Goal: Task Accomplishment & Management: Manage account settings

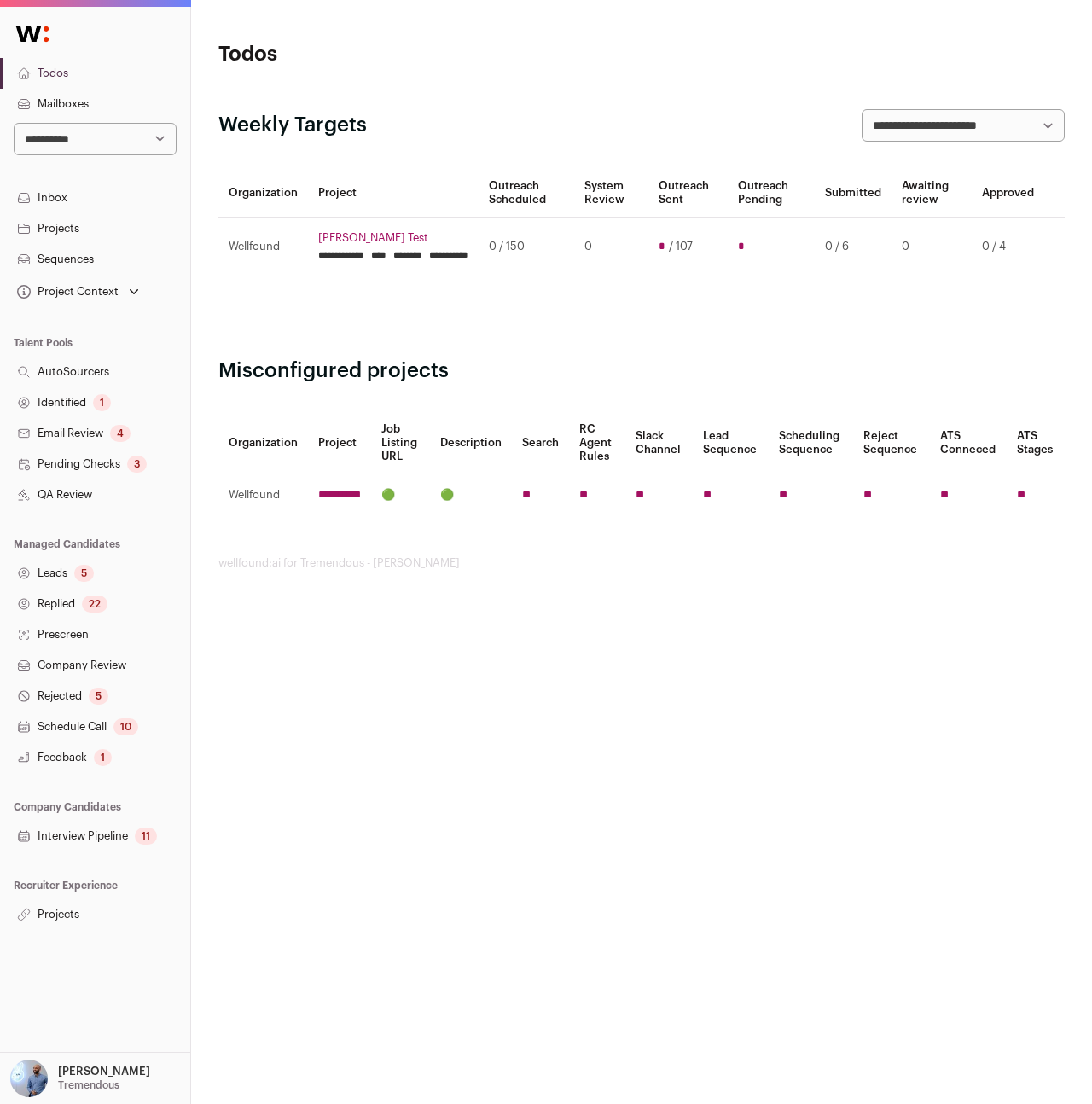
click at [107, 309] on nav "**********" at bounding box center [95, 470] width 190 height 919
click at [67, 575] on link "Leads 5" at bounding box center [95, 574] width 190 height 31
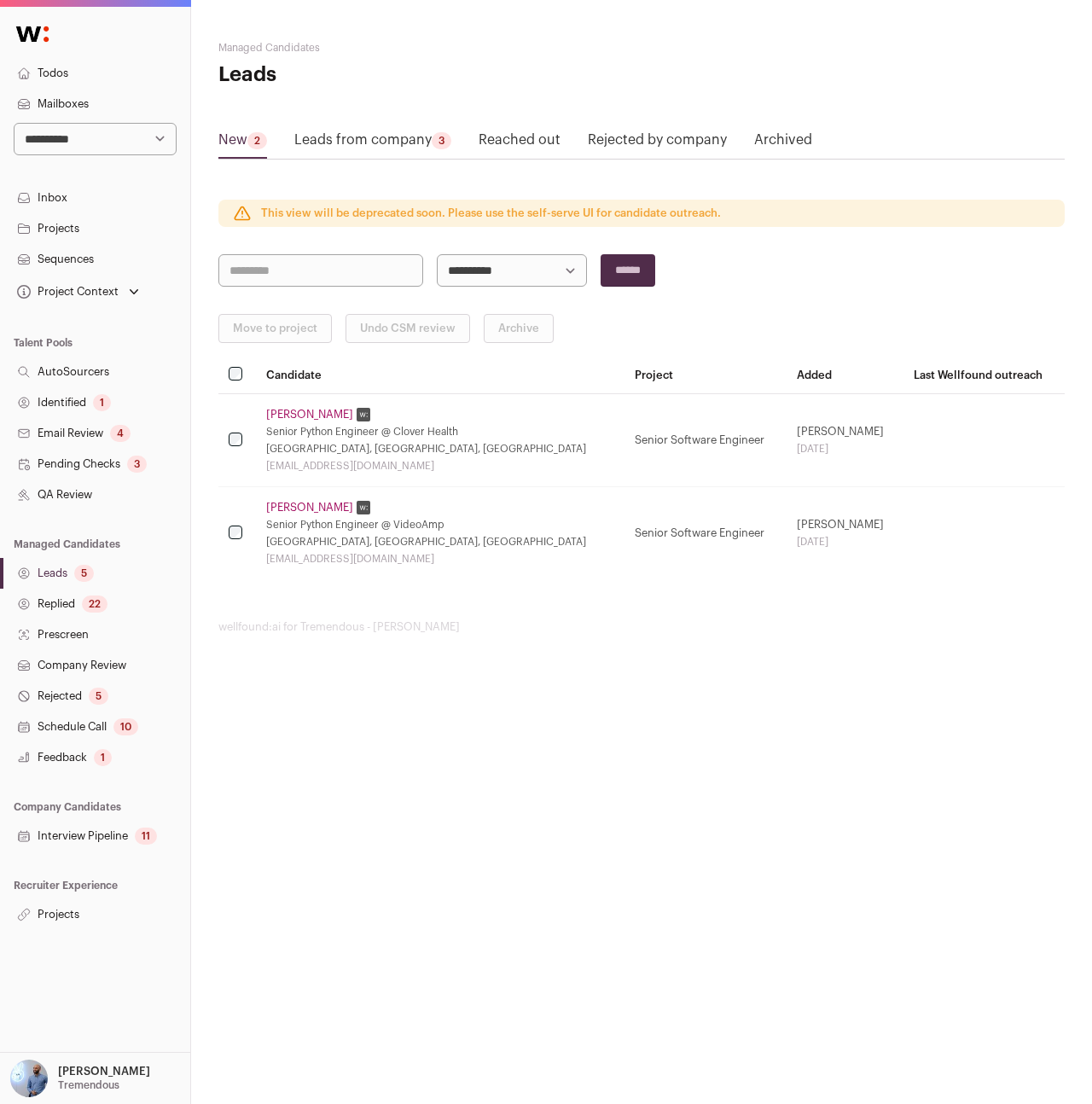
click at [43, 917] on link "Projects" at bounding box center [95, 915] width 190 height 31
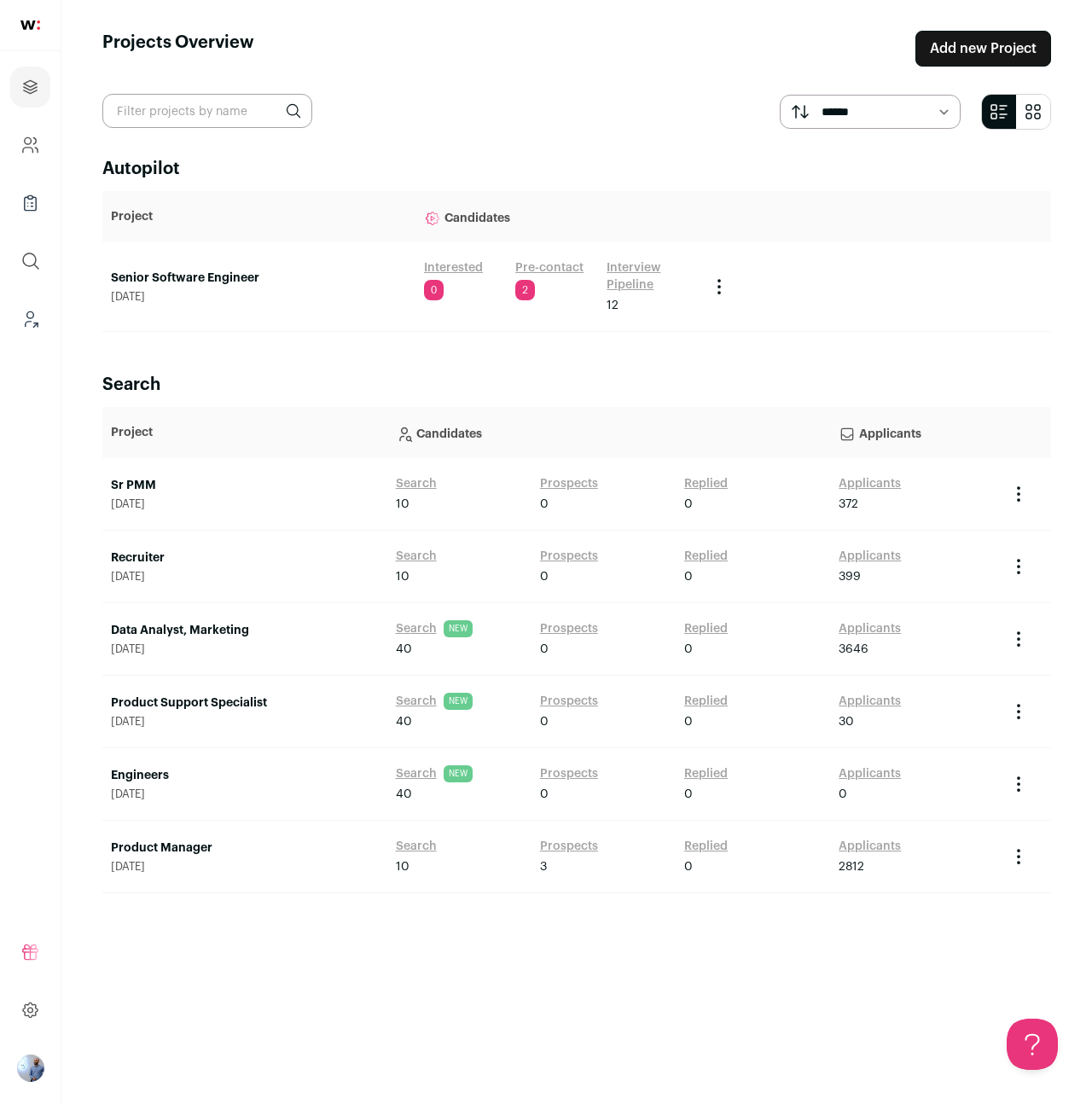
click at [463, 267] on link "Interested" at bounding box center [453, 268] width 59 height 17
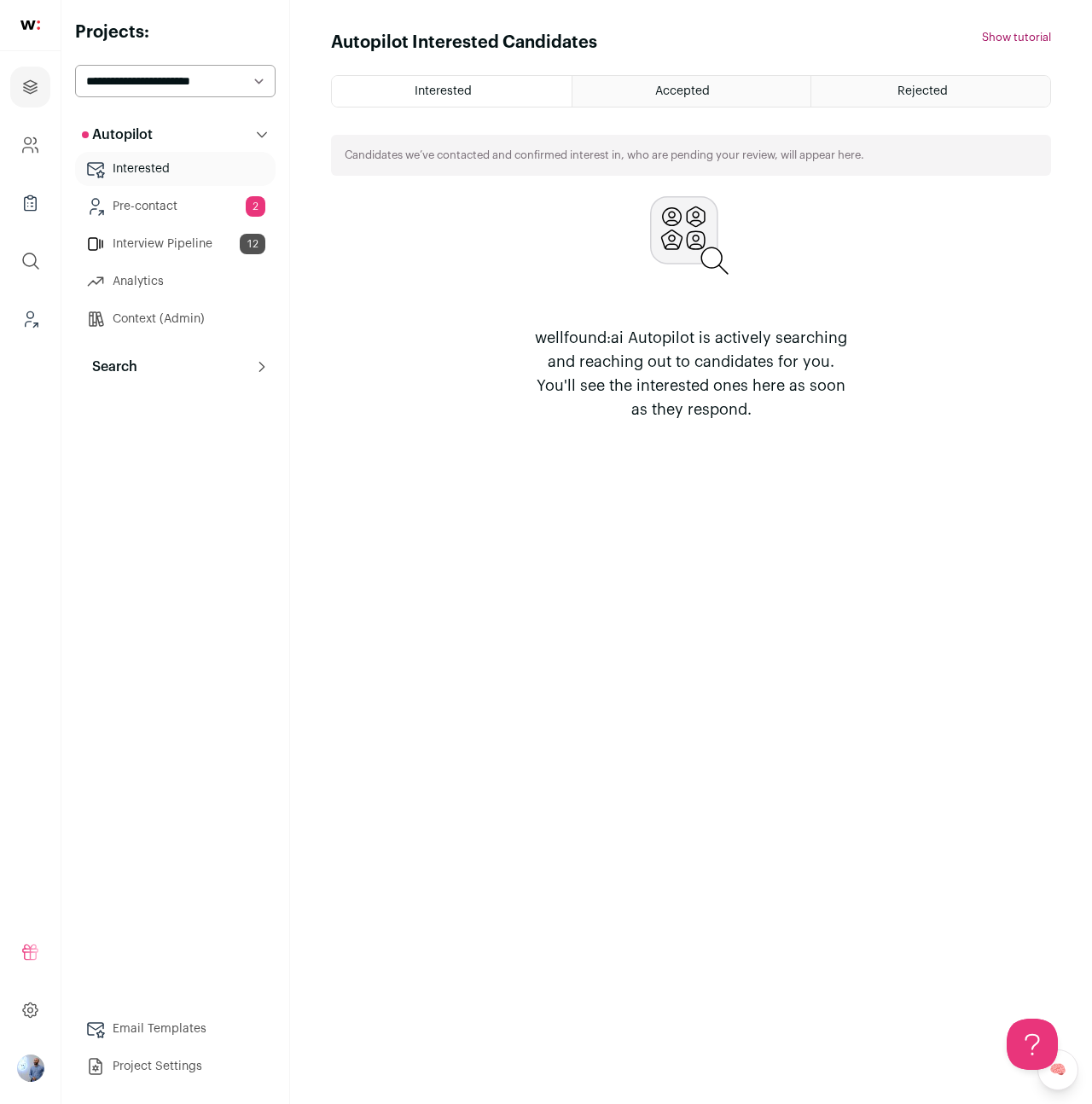
click at [156, 208] on link "Pre-contact 2" at bounding box center [176, 206] width 201 height 34
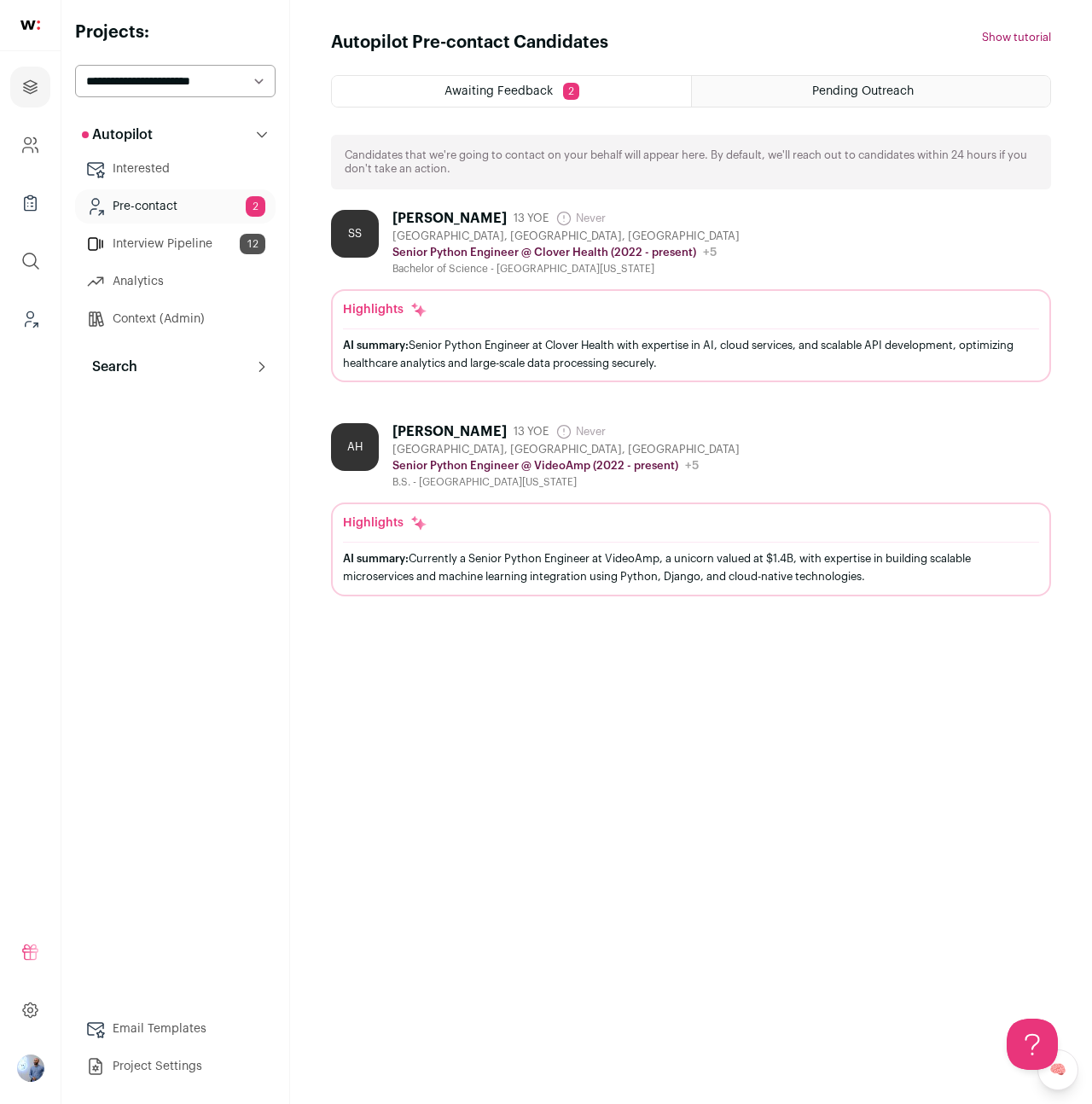
click at [477, 245] on div "Senior Python Engineer @ Clover Health (2022 - present) Clover Health Public / …" at bounding box center [566, 252] width 347 height 17
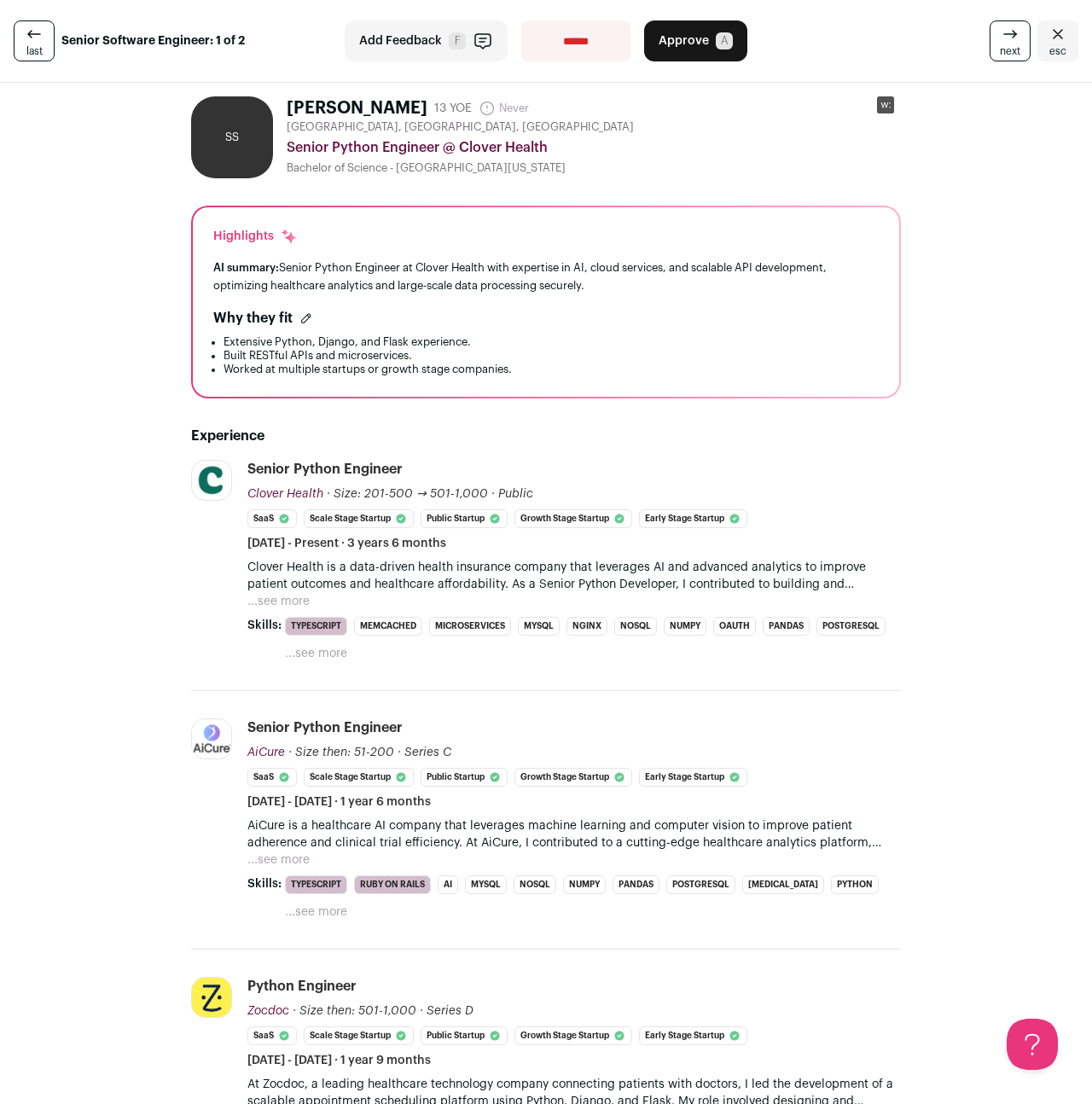
click at [1040, 56] on link "esc" at bounding box center [1057, 41] width 41 height 41
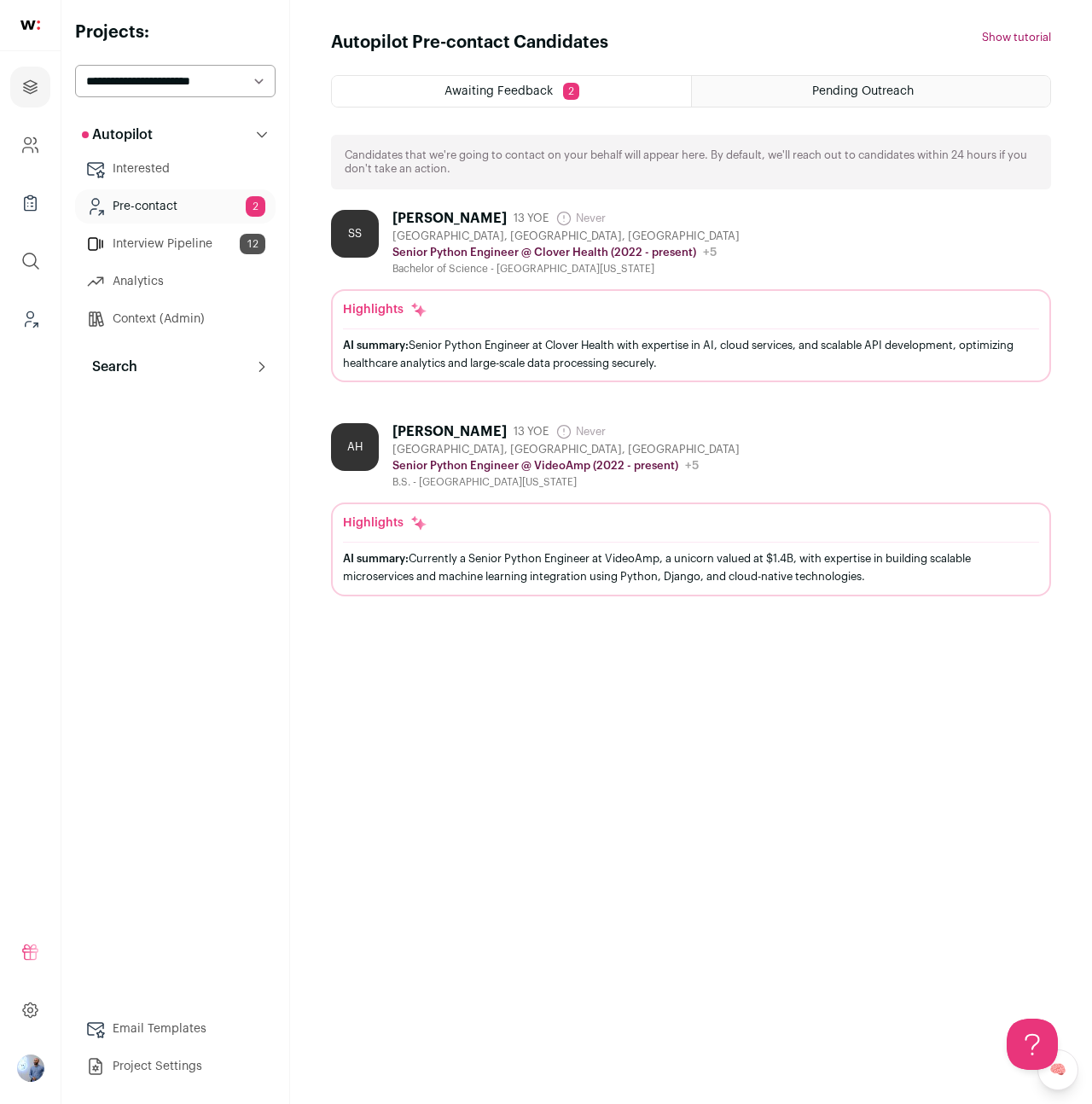
click at [506, 503] on div "Highlights AI summary: Currently a Senior Python Engineer at VideoAmp, a unicor…" at bounding box center [691, 548] width 720 height 93
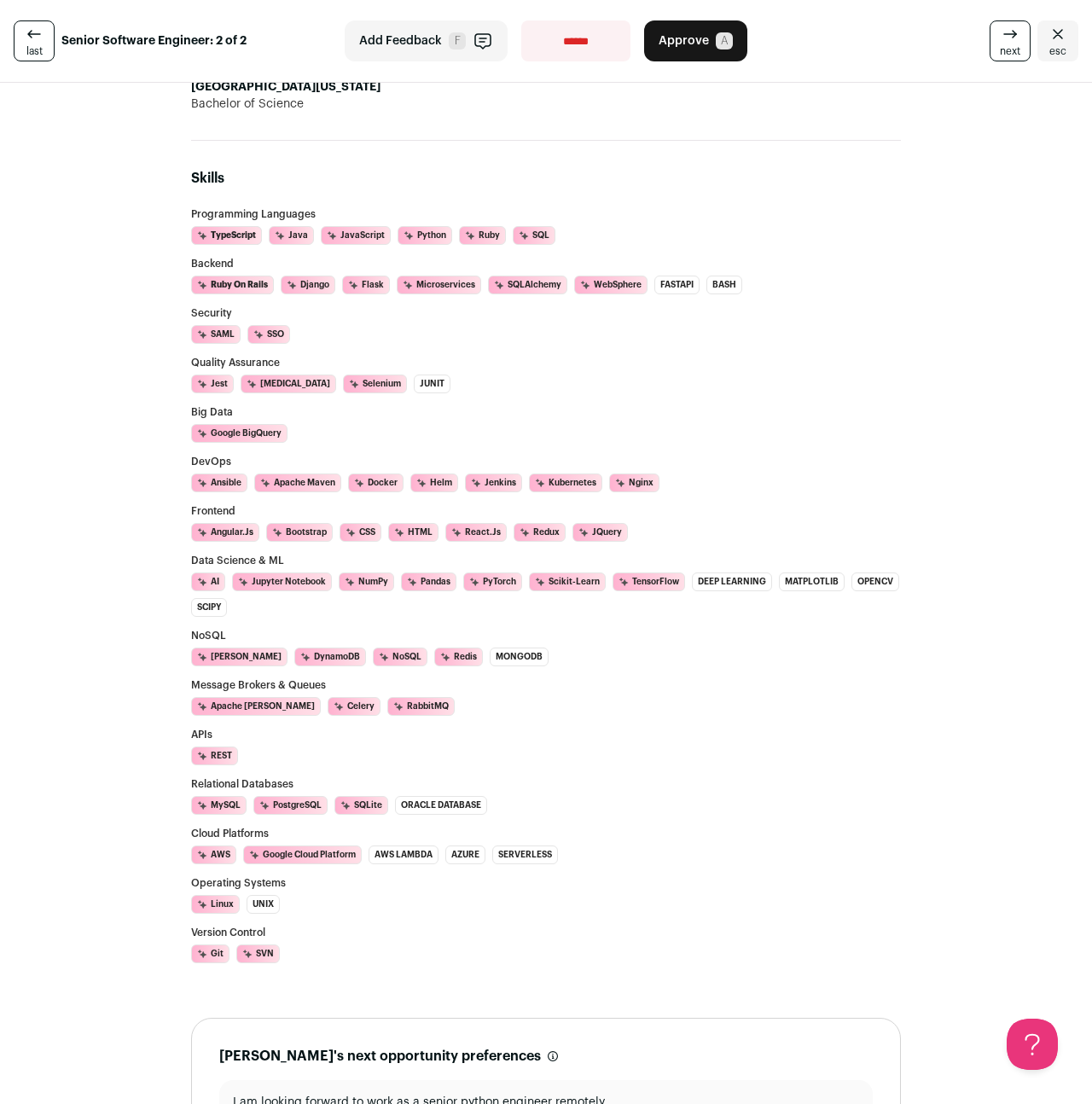
scroll to position [1505, 0]
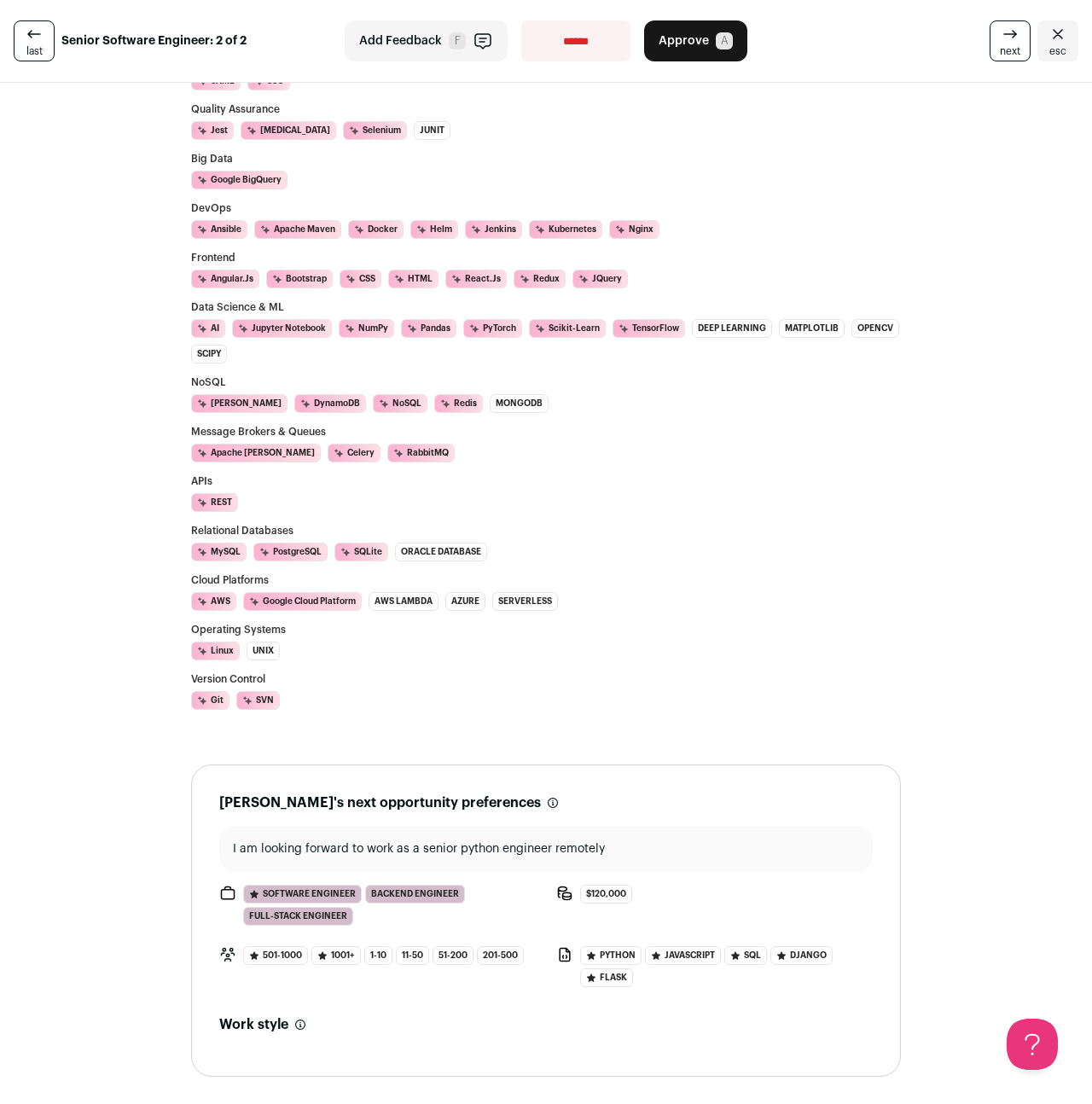
click at [1048, 48] on link "esc" at bounding box center [1057, 41] width 41 height 41
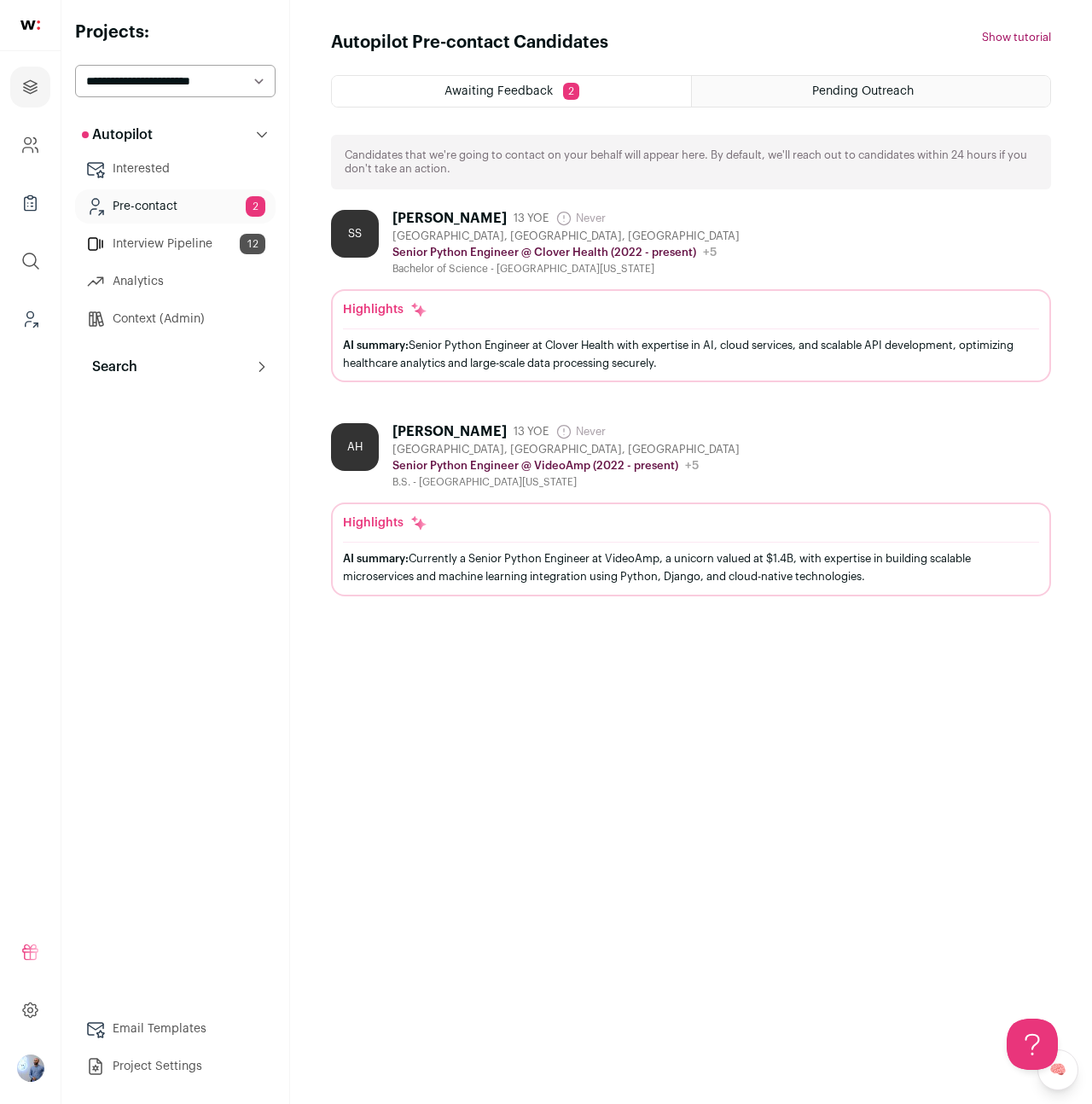
click at [141, 252] on link "Interview Pipeline 12" at bounding box center [176, 244] width 201 height 34
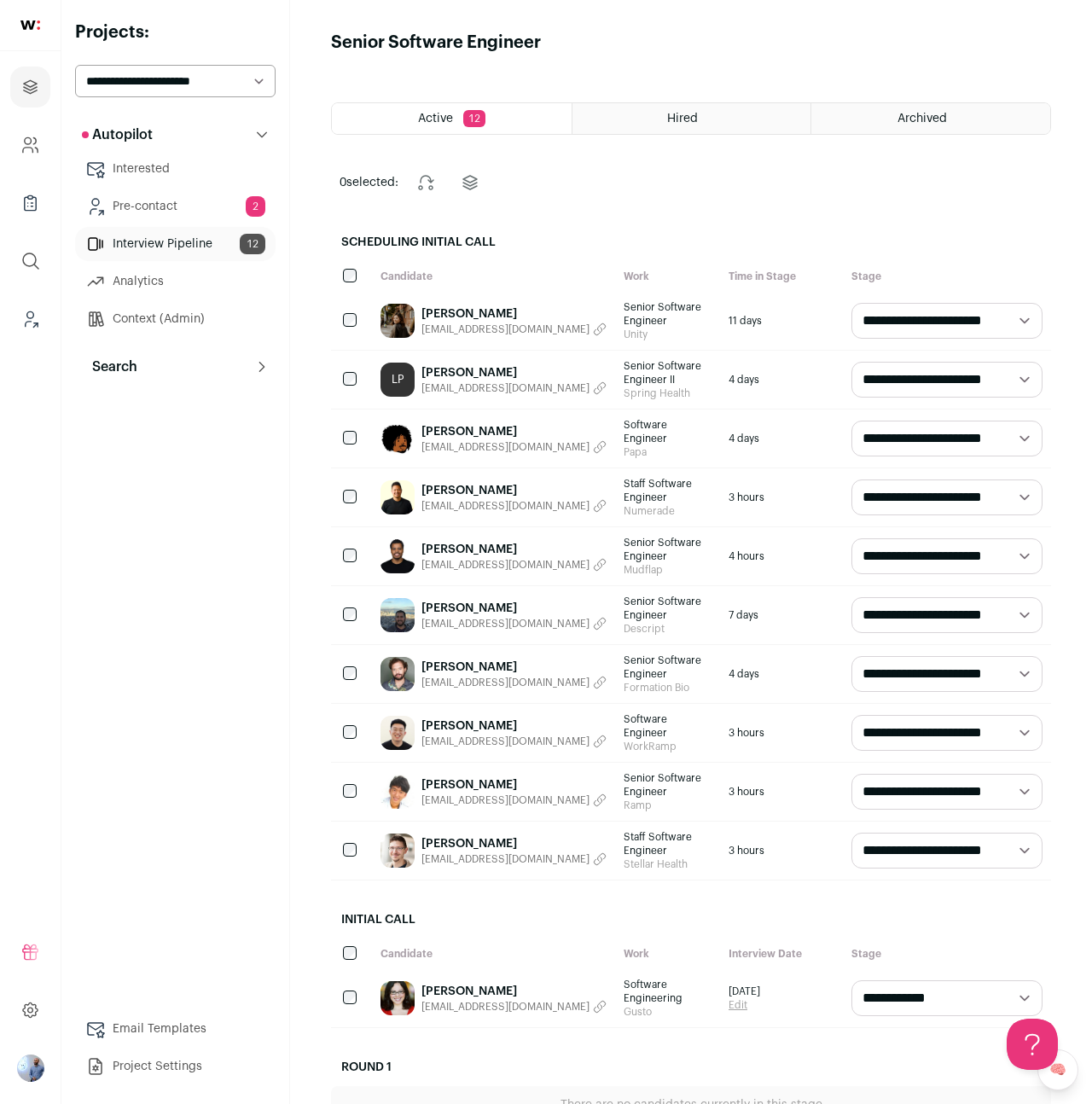
click at [435, 309] on link "[PERSON_NAME]" at bounding box center [514, 314] width 185 height 17
click at [428, 558] on span "[EMAIL_ADDRESS][DOMAIN_NAME]" at bounding box center [506, 565] width 168 height 14
click at [426, 541] on link "[PERSON_NAME]" at bounding box center [470, 549] width 96 height 17
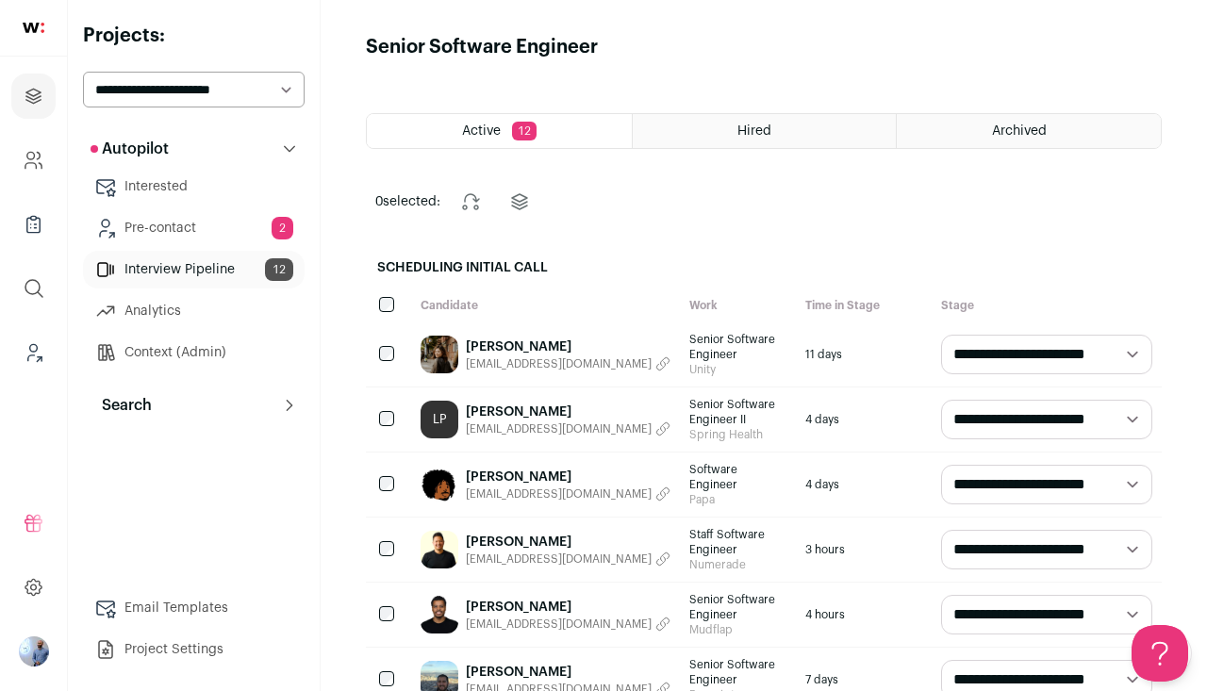
scroll to position [897, 0]
